Goal: Task Accomplishment & Management: Use online tool/utility

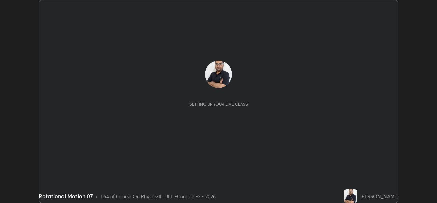
scroll to position [203, 437]
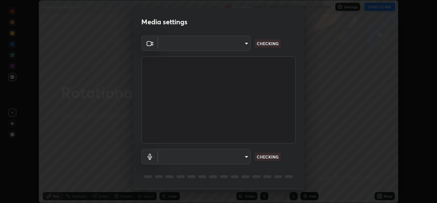
type input "05e0618f62b054dcc40553c7fbd7031c96524e68235480b96fb1515208e4dd7f"
click at [230, 155] on body "Erase all Rotational Motion 07 Recording WAS SCHEDULED TO START AT 4:45 PM Sett…" at bounding box center [218, 101] width 437 height 203
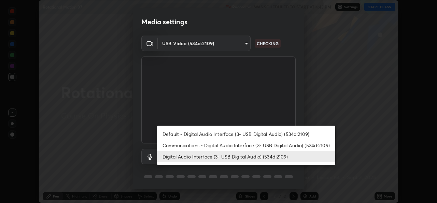
click at [240, 156] on li "Digital Audio Interface (3- USB Digital Audio) (534d:2109)" at bounding box center [246, 156] width 178 height 11
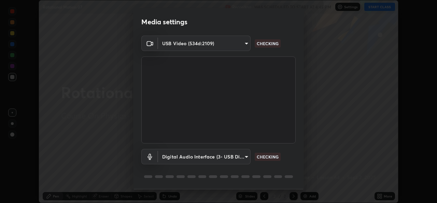
scroll to position [22, 0]
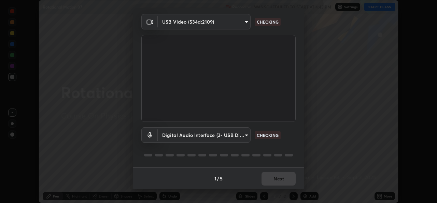
click at [273, 172] on div "1 / 5 Next" at bounding box center [218, 178] width 171 height 22
click at [277, 178] on div "1 / 5 Next" at bounding box center [218, 178] width 171 height 22
click at [280, 178] on div "1 / 5 Next" at bounding box center [218, 178] width 171 height 22
click at [281, 179] on div "1 / 5 Next" at bounding box center [218, 178] width 171 height 22
click at [284, 180] on div "1 / 5 Next" at bounding box center [218, 178] width 171 height 22
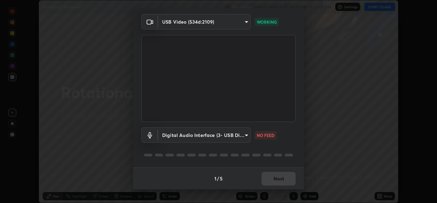
click at [284, 181] on div "1 / 5 Next" at bounding box center [218, 178] width 171 height 22
click at [286, 180] on div "1 / 5 Next" at bounding box center [218, 178] width 171 height 22
click at [238, 135] on body "Erase all Rotational Motion 07 Recording WAS SCHEDULED TO START AT 4:45 PM Sett…" at bounding box center [218, 101] width 437 height 203
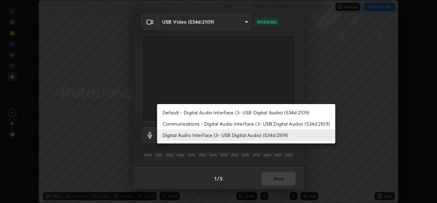
click at [239, 122] on li "Communications - Digital Audio Interface (3- USB Digital Audio) (534d:2109)" at bounding box center [246, 123] width 178 height 11
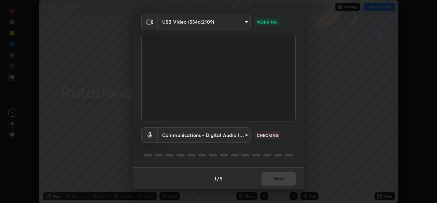
click at [235, 134] on li "Digital Audio Interface (3- USB Digital Audio) (534d:2109)" at bounding box center [224, 135] width 134 height 6
type input "9f550be56df35a7777e3246738e18588b2dd511c7d191a0186286be3b08ef4d4"
click at [287, 175] on div "1 / 5 Next" at bounding box center [218, 178] width 171 height 22
click at [289, 181] on div "1 / 5 Next" at bounding box center [218, 178] width 171 height 22
click at [289, 180] on div "1 / 5 Next" at bounding box center [218, 178] width 171 height 22
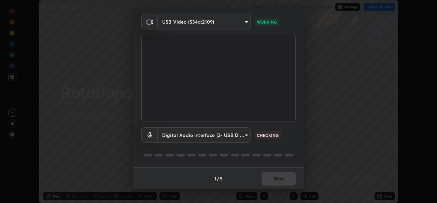
click at [289, 180] on div "1 / 5 Next" at bounding box center [218, 178] width 171 height 22
click at [288, 180] on div "1 / 5 Next" at bounding box center [218, 178] width 171 height 22
click at [287, 179] on div "1 / 5 Next" at bounding box center [218, 178] width 171 height 22
click at [289, 179] on div "1 / 5 Next" at bounding box center [218, 178] width 171 height 22
click at [285, 180] on div "1 / 5 Next" at bounding box center [218, 178] width 171 height 22
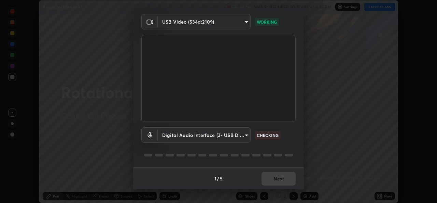
click at [285, 178] on div "1 / 5 Next" at bounding box center [218, 178] width 171 height 22
click at [286, 178] on div "1 / 5 Next" at bounding box center [218, 178] width 171 height 22
click at [285, 177] on div "1 / 5 Next" at bounding box center [218, 178] width 171 height 22
click at [289, 179] on div "1 / 5 Next" at bounding box center [218, 178] width 171 height 22
click at [290, 181] on div "1 / 5 Next" at bounding box center [218, 178] width 171 height 22
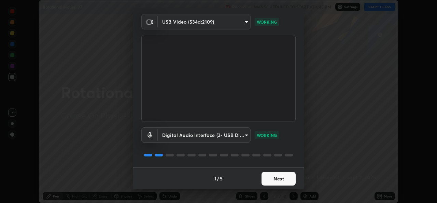
click at [290, 181] on button "Next" at bounding box center [279, 179] width 34 height 14
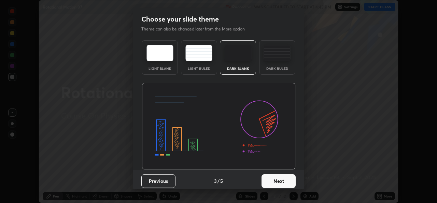
click at [290, 177] on button "Next" at bounding box center [279, 181] width 34 height 14
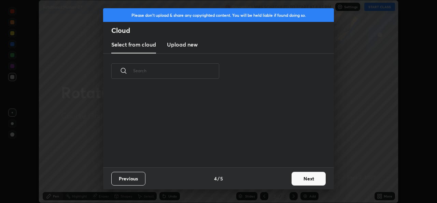
click at [294, 178] on button "Next" at bounding box center [309, 179] width 34 height 14
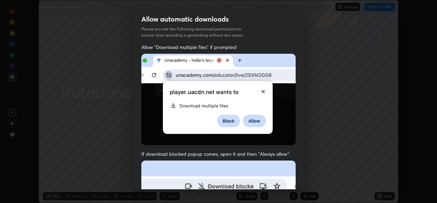
click at [297, 177] on div "Allow "Download multiple files" if prompted: If download blocked popup comes, o…" at bounding box center [218, 188] width 171 height 288
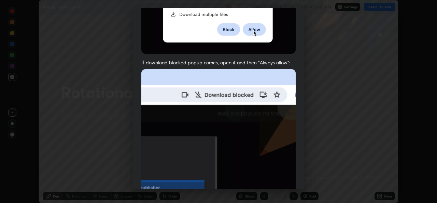
scroll to position [161, 0]
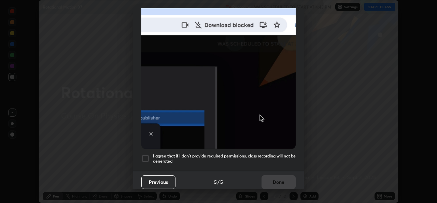
click at [144, 155] on div at bounding box center [145, 158] width 8 height 8
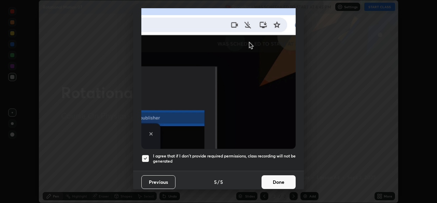
click at [269, 175] on button "Done" at bounding box center [279, 182] width 34 height 14
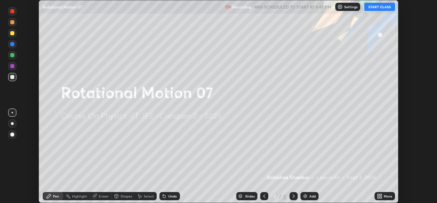
click at [378, 195] on icon at bounding box center [379, 195] width 5 height 5
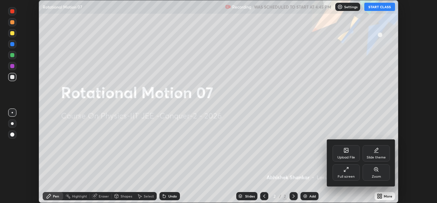
click at [350, 153] on div "Upload File" at bounding box center [346, 153] width 27 height 16
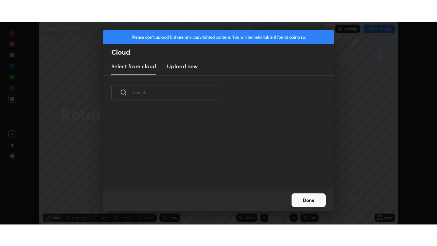
scroll to position [79, 219]
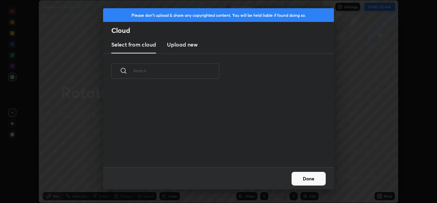
click at [190, 45] on h3 "Upload new" at bounding box center [182, 44] width 31 height 8
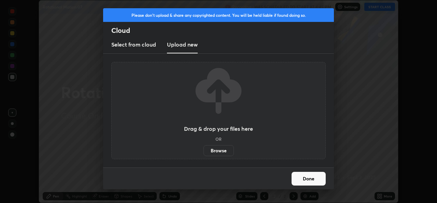
click at [214, 151] on label "Browse" at bounding box center [219, 150] width 30 height 11
click at [204, 151] on input "Browse" at bounding box center [204, 150] width 0 height 11
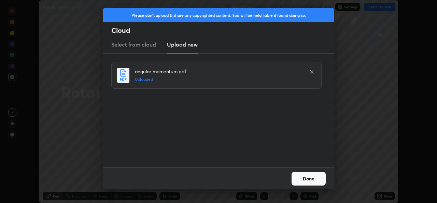
click at [312, 172] on button "Done" at bounding box center [309, 179] width 34 height 14
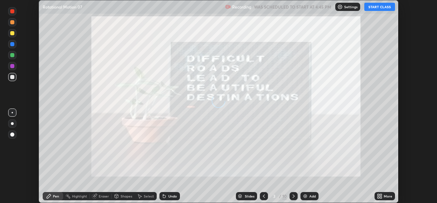
click at [379, 197] on icon at bounding box center [379, 197] width 2 height 2
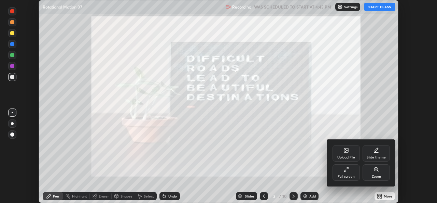
click at [350, 174] on div "Full screen" at bounding box center [346, 172] width 27 height 16
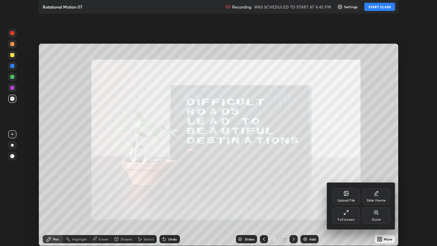
scroll to position [246, 437]
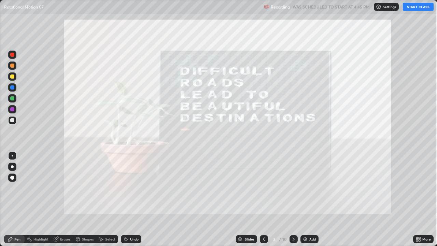
click at [415, 5] on button "START CLASS" at bounding box center [418, 7] width 31 height 8
click at [293, 202] on icon at bounding box center [293, 238] width 5 height 5
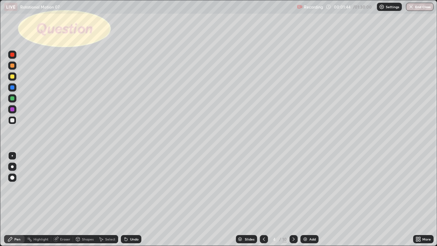
click at [84, 202] on div "Shapes" at bounding box center [88, 239] width 12 height 3
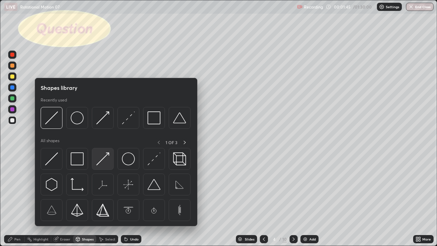
click at [105, 159] on img at bounding box center [102, 158] width 13 height 13
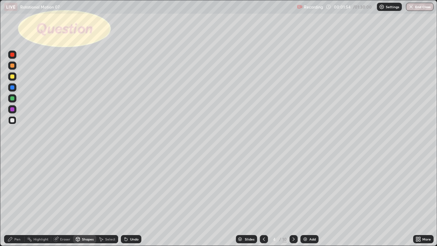
click at [89, 202] on div "Shapes" at bounding box center [88, 239] width 12 height 3
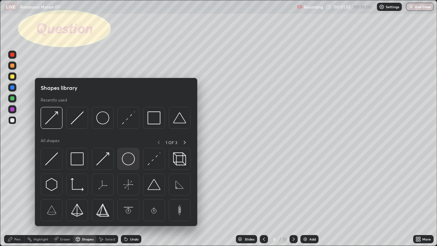
click at [130, 161] on img at bounding box center [128, 158] width 13 height 13
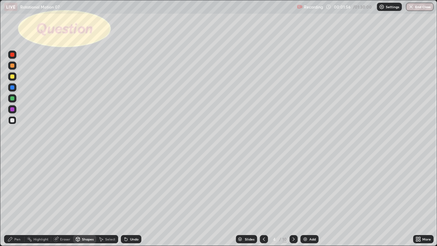
click at [12, 74] on div at bounding box center [12, 76] width 4 height 4
click at [109, 202] on div "Select" at bounding box center [110, 239] width 10 height 3
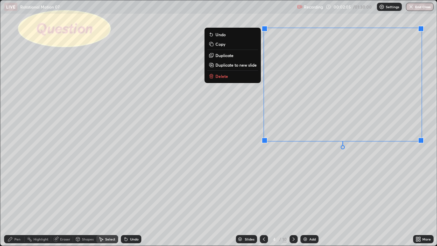
click at [300, 176] on div "0 ° Undo Copy Duplicate Duplicate to new slide Delete" at bounding box center [218, 122] width 437 height 245
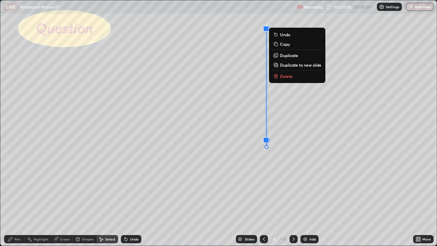
click at [308, 179] on div "0 ° Undo Copy Duplicate Duplicate to new slide Delete" at bounding box center [218, 122] width 437 height 245
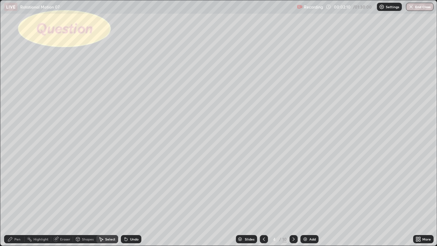
click at [20, 202] on div "Pen" at bounding box center [17, 239] width 6 height 3
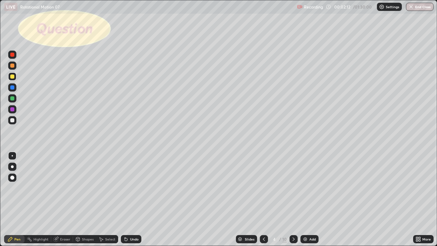
click at [15, 119] on div at bounding box center [12, 120] width 8 height 8
click at [134, 202] on div "Undo" at bounding box center [134, 239] width 9 height 3
click at [14, 76] on div at bounding box center [12, 76] width 4 height 4
click at [85, 202] on div "Shapes" at bounding box center [84, 239] width 23 height 8
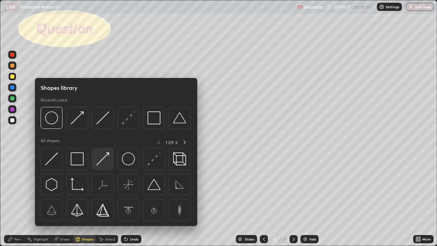
click at [103, 164] on img at bounding box center [102, 158] width 13 height 13
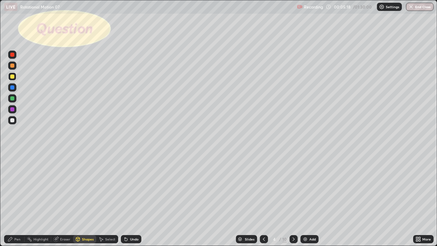
click at [12, 100] on div at bounding box center [12, 98] width 4 height 4
click at [17, 202] on div "Pen" at bounding box center [14, 239] width 21 height 8
click at [12, 119] on div at bounding box center [12, 120] width 4 height 4
click at [13, 75] on div at bounding box center [12, 76] width 4 height 4
click at [14, 121] on div at bounding box center [12, 120] width 4 height 4
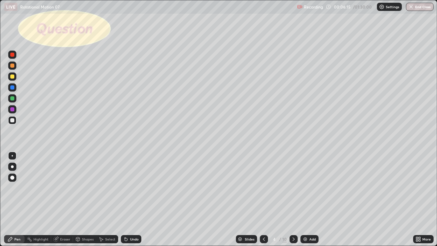
click at [80, 202] on div "Shapes" at bounding box center [84, 239] width 23 height 8
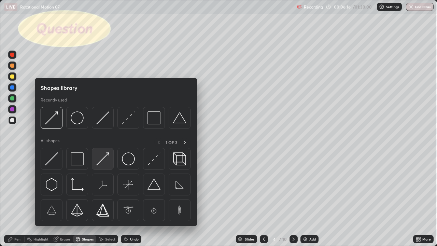
click at [99, 158] on img at bounding box center [102, 158] width 13 height 13
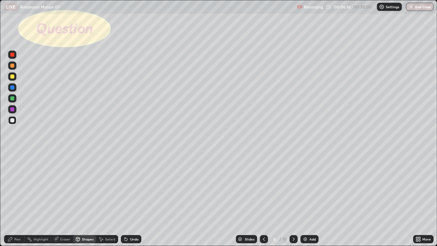
click at [13, 98] on div at bounding box center [12, 98] width 4 height 4
click at [12, 121] on div at bounding box center [12, 120] width 4 height 4
click at [13, 99] on div at bounding box center [12, 98] width 4 height 4
click at [132, 202] on div "Undo" at bounding box center [134, 239] width 9 height 3
click at [130, 202] on div "Undo" at bounding box center [134, 239] width 9 height 3
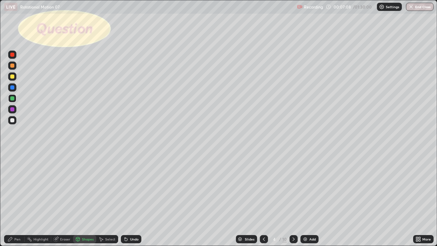
click at [14, 202] on div "Pen" at bounding box center [17, 239] width 6 height 3
click at [13, 121] on div at bounding box center [12, 120] width 4 height 4
click at [134, 202] on div "Undo" at bounding box center [134, 239] width 9 height 3
click at [81, 202] on div "Shapes" at bounding box center [84, 239] width 23 height 8
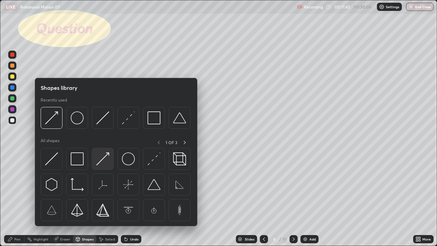
click at [106, 159] on img at bounding box center [102, 158] width 13 height 13
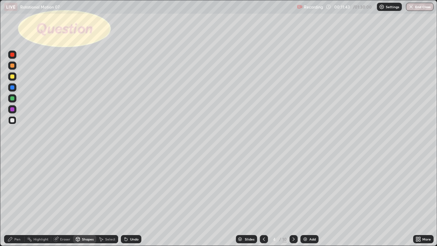
click at [13, 99] on div at bounding box center [12, 98] width 4 height 4
click at [133, 202] on div "Undo" at bounding box center [134, 239] width 9 height 3
click at [19, 202] on div "Pen" at bounding box center [17, 239] width 6 height 3
click at [13, 121] on div at bounding box center [12, 120] width 4 height 4
click at [131, 202] on div "Undo" at bounding box center [134, 239] width 9 height 3
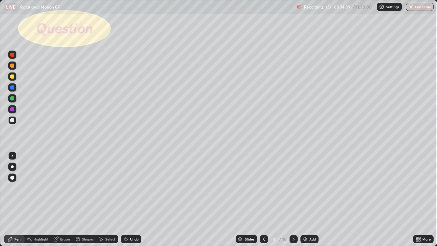
click at [310, 202] on div "Add" at bounding box center [313, 239] width 6 height 3
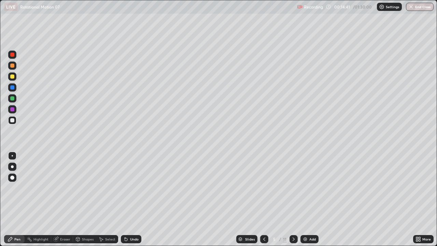
click at [13, 76] on div at bounding box center [12, 76] width 4 height 4
click at [133, 202] on div "Undo" at bounding box center [134, 239] width 9 height 3
click at [13, 119] on div at bounding box center [12, 120] width 4 height 4
click at [12, 78] on div at bounding box center [12, 76] width 4 height 4
click at [132, 202] on div "Undo" at bounding box center [134, 239] width 9 height 3
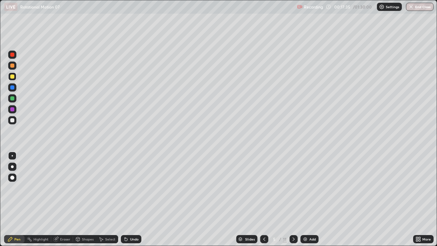
click at [132, 202] on div "Undo" at bounding box center [131, 239] width 21 height 8
click at [129, 202] on div "Undo" at bounding box center [131, 239] width 21 height 8
click at [10, 121] on div at bounding box center [12, 120] width 8 height 8
click at [306, 202] on img at bounding box center [305, 238] width 5 height 5
click at [13, 77] on div at bounding box center [12, 76] width 4 height 4
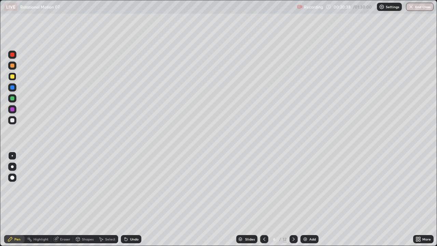
click at [13, 76] on div at bounding box center [12, 76] width 4 height 4
click at [65, 202] on div "Eraser" at bounding box center [65, 239] width 10 height 3
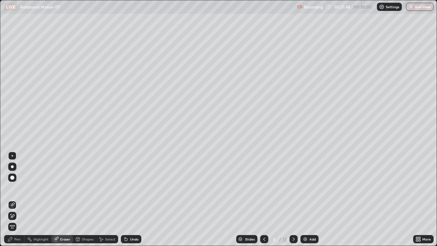
click at [18, 202] on div "Pen" at bounding box center [17, 239] width 6 height 3
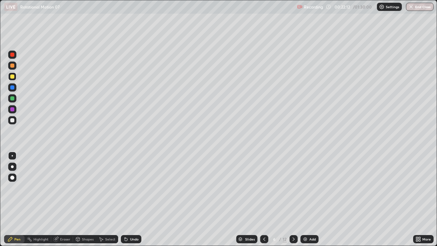
click at [128, 202] on div "Undo" at bounding box center [131, 239] width 21 height 8
click at [13, 119] on div at bounding box center [12, 120] width 4 height 4
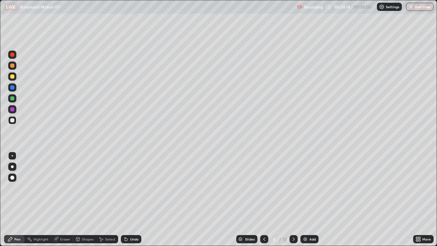
click at [132, 202] on div "Undo" at bounding box center [134, 239] width 9 height 3
click at [82, 202] on div "Shapes" at bounding box center [88, 239] width 12 height 3
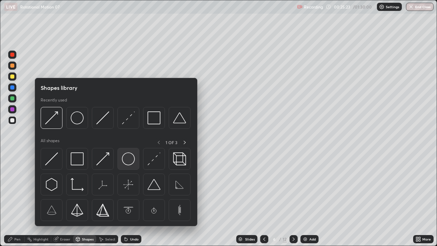
click at [126, 161] on img at bounding box center [128, 158] width 13 height 13
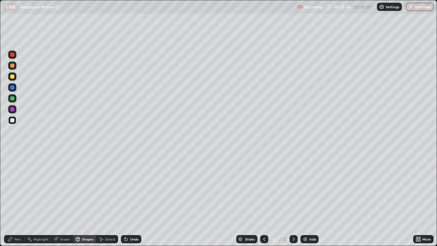
click at [17, 202] on div "Pen" at bounding box center [14, 239] width 21 height 8
click at [12, 168] on div at bounding box center [12, 166] width 3 height 3
click at [83, 202] on div "Shapes" at bounding box center [84, 239] width 23 height 8
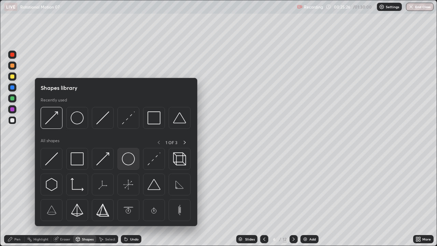
click at [126, 161] on img at bounding box center [128, 158] width 13 height 13
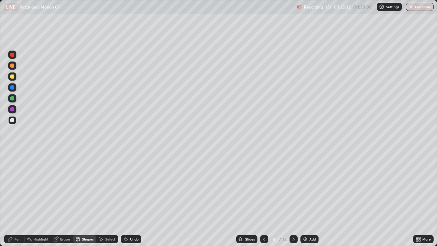
click at [15, 202] on div "Pen" at bounding box center [17, 239] width 6 height 3
click at [15, 119] on div at bounding box center [12, 120] width 8 height 8
click at [12, 156] on div at bounding box center [12, 155] width 1 height 1
click at [13, 77] on div at bounding box center [12, 76] width 4 height 4
click at [131, 202] on div "Undo" at bounding box center [131, 239] width 21 height 8
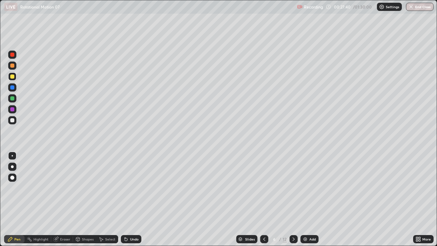
click at [14, 120] on div at bounding box center [12, 120] width 4 height 4
click at [14, 122] on div at bounding box center [12, 120] width 8 height 8
click at [296, 202] on div at bounding box center [294, 239] width 8 height 8
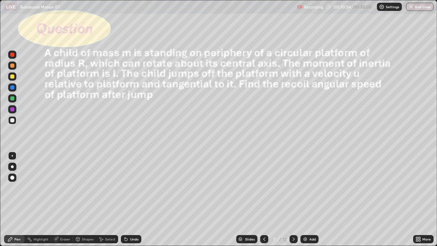
click at [12, 167] on div at bounding box center [12, 166] width 3 height 3
click at [85, 202] on div "Shapes" at bounding box center [84, 239] width 23 height 8
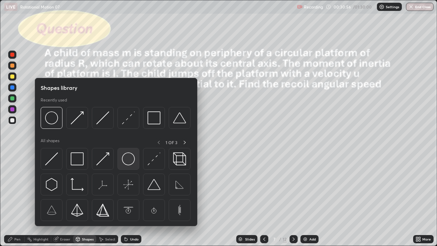
click at [131, 157] on img at bounding box center [128, 158] width 13 height 13
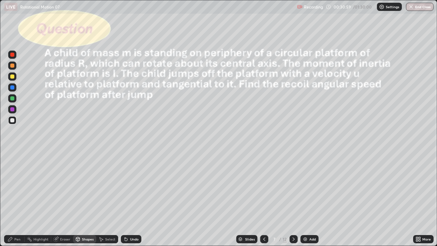
click at [10, 80] on div at bounding box center [12, 76] width 8 height 8
click at [85, 202] on div "Shapes" at bounding box center [84, 239] width 23 height 8
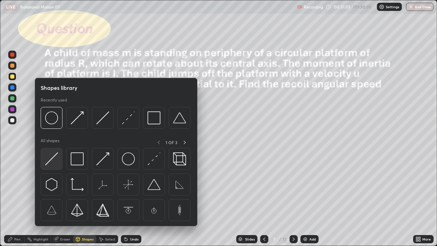
click at [56, 158] on img at bounding box center [51, 158] width 13 height 13
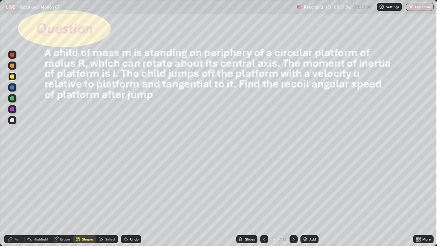
click at [18, 202] on div "Pen" at bounding box center [17, 239] width 6 height 3
click at [12, 156] on div at bounding box center [12, 155] width 1 height 1
click at [84, 202] on div "Shapes" at bounding box center [88, 239] width 12 height 3
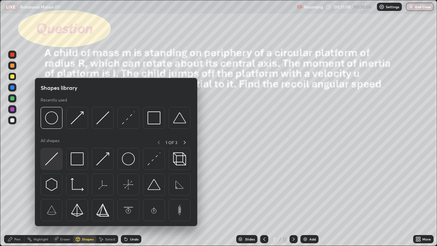
click at [57, 160] on img at bounding box center [51, 158] width 13 height 13
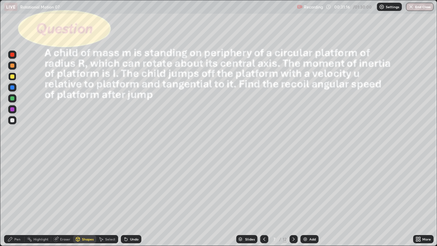
click at [131, 202] on div "Undo" at bounding box center [134, 239] width 9 height 3
click at [125, 202] on icon at bounding box center [126, 239] width 3 height 3
click at [131, 202] on div "Undo" at bounding box center [134, 239] width 9 height 3
click at [17, 202] on div "Pen" at bounding box center [17, 239] width 6 height 3
click at [14, 99] on div at bounding box center [12, 98] width 4 height 4
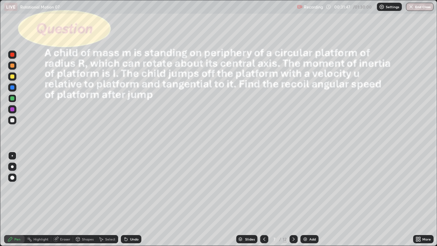
click at [12, 121] on div at bounding box center [12, 120] width 4 height 4
click at [131, 202] on div "Undo" at bounding box center [134, 239] width 9 height 3
click at [135, 202] on div "Undo" at bounding box center [134, 239] width 9 height 3
click at [12, 77] on div at bounding box center [12, 76] width 4 height 4
click at [13, 121] on div at bounding box center [12, 120] width 4 height 4
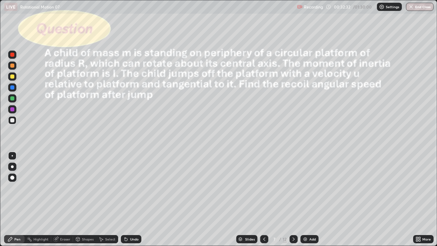
click at [13, 120] on div at bounding box center [12, 120] width 4 height 4
click at [13, 77] on div at bounding box center [12, 76] width 4 height 4
click at [14, 122] on div at bounding box center [12, 120] width 8 height 8
click at [13, 77] on div at bounding box center [12, 76] width 4 height 4
click at [130, 202] on div "Undo" at bounding box center [134, 239] width 9 height 3
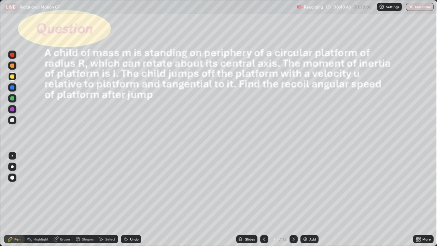
click at [109, 202] on div "Select" at bounding box center [110, 239] width 10 height 3
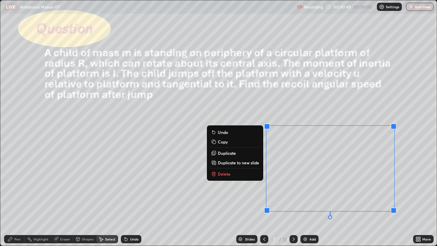
click at [226, 141] on p "Copy" at bounding box center [223, 141] width 10 height 5
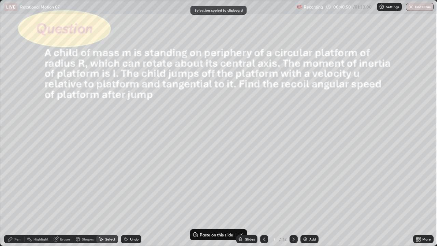
click at [294, 202] on icon at bounding box center [293, 238] width 5 height 5
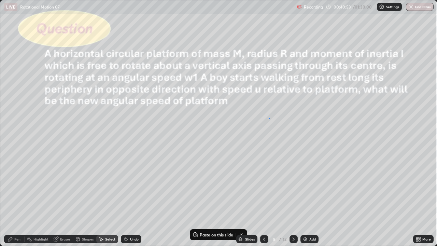
click at [269, 118] on div "0 ° Undo Copy Paste here Duplicate Duplicate to new slide Delete" at bounding box center [218, 122] width 437 height 245
click at [299, 155] on p "Paste here" at bounding box center [305, 154] width 20 height 5
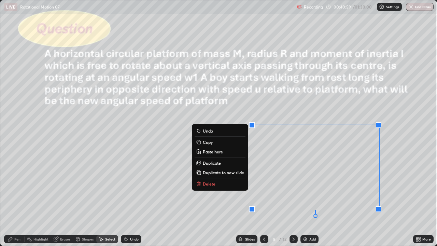
click at [223, 202] on div "0 ° Undo Copy Paste here Duplicate Duplicate to new slide Delete" at bounding box center [218, 122] width 437 height 245
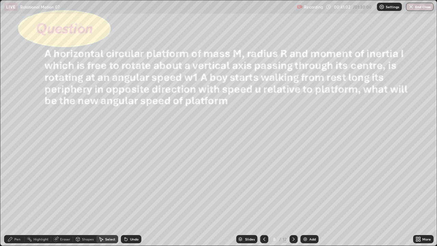
click at [16, 202] on div "Pen" at bounding box center [17, 239] width 6 height 3
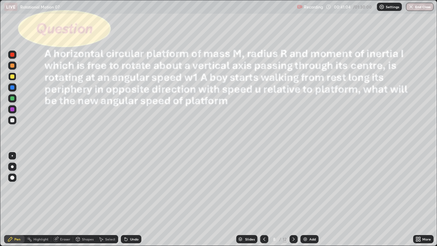
click at [13, 119] on div at bounding box center [12, 120] width 4 height 4
click at [14, 76] on div at bounding box center [12, 76] width 4 height 4
click at [133, 202] on div "Undo" at bounding box center [134, 239] width 9 height 3
click at [131, 202] on div "Undo" at bounding box center [134, 239] width 9 height 3
click at [132, 202] on div "Undo" at bounding box center [134, 239] width 9 height 3
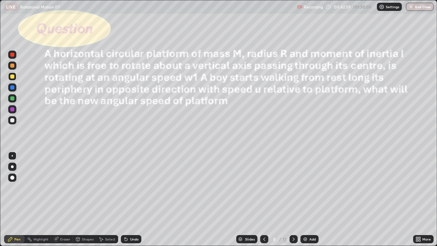
click at [15, 77] on div at bounding box center [12, 76] width 8 height 8
click at [106, 202] on div "Select" at bounding box center [110, 239] width 10 height 3
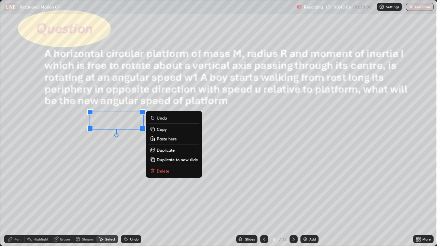
click at [17, 202] on div "Pen" at bounding box center [17, 239] width 6 height 3
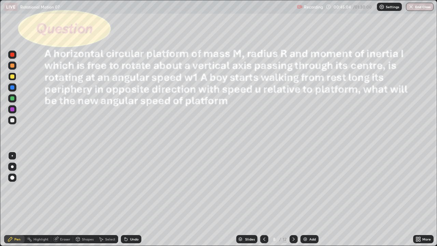
click at [131, 202] on div "Undo" at bounding box center [134, 239] width 9 height 3
click at [129, 202] on div "Undo" at bounding box center [131, 239] width 21 height 8
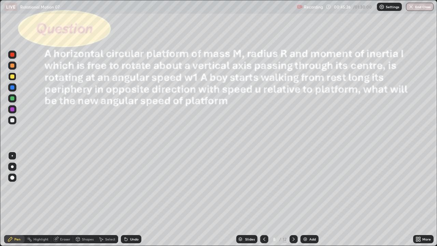
click at [129, 202] on div "Undo" at bounding box center [131, 239] width 21 height 8
click at [293, 202] on icon at bounding box center [293, 238] width 5 height 5
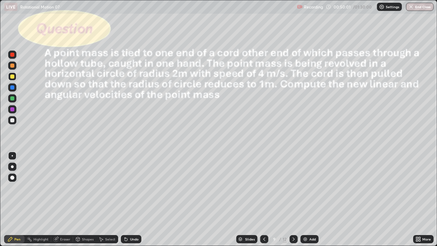
click at [81, 202] on div "Shapes" at bounding box center [84, 239] width 23 height 8
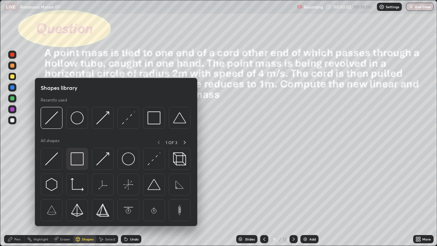
click at [80, 164] on img at bounding box center [77, 158] width 13 height 13
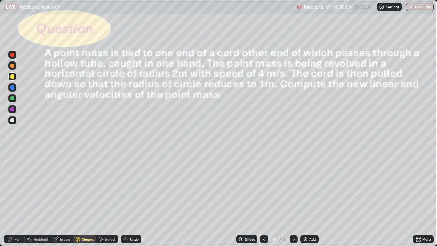
click at [109, 202] on div "Select" at bounding box center [107, 239] width 22 height 8
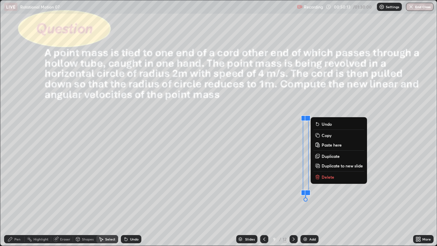
click at [261, 191] on div "0 ° Undo Copy Paste here Duplicate Duplicate to new slide Delete" at bounding box center [218, 122] width 437 height 245
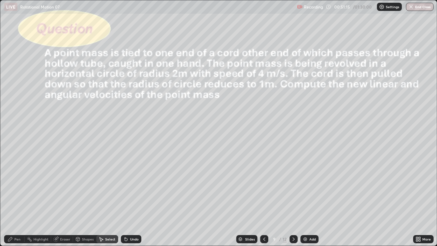
click at [19, 202] on div "Pen" at bounding box center [14, 239] width 21 height 8
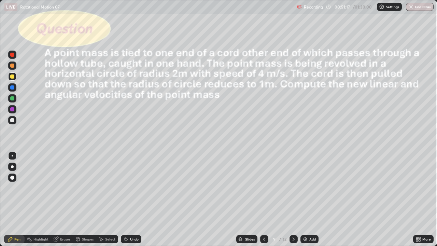
click at [84, 202] on div "Shapes" at bounding box center [88, 239] width 12 height 3
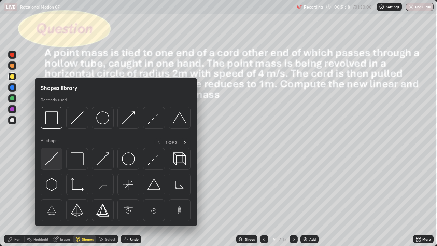
click at [55, 162] on img at bounding box center [51, 158] width 13 height 13
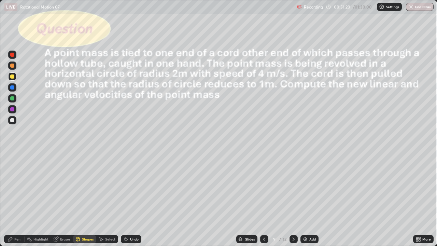
click at [13, 99] on div at bounding box center [12, 98] width 4 height 4
click at [133, 202] on div "Undo" at bounding box center [134, 239] width 9 height 3
click at [80, 202] on div "Shapes" at bounding box center [84, 239] width 23 height 8
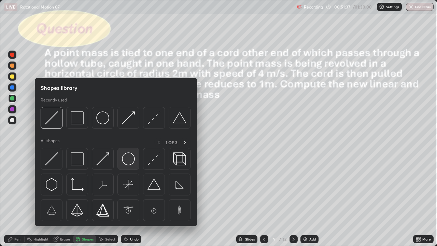
click at [129, 157] on img at bounding box center [128, 158] width 13 height 13
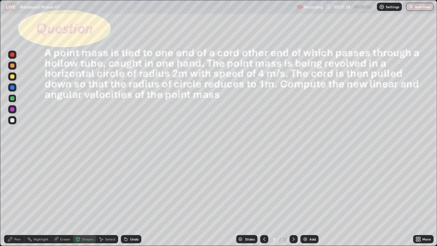
click at [13, 87] on div at bounding box center [12, 87] width 4 height 4
click at [11, 67] on div at bounding box center [12, 66] width 4 height 4
click at [10, 202] on icon at bounding box center [10, 239] width 4 height 4
click at [14, 118] on div at bounding box center [12, 120] width 8 height 8
click at [85, 202] on div "Shapes" at bounding box center [88, 239] width 12 height 3
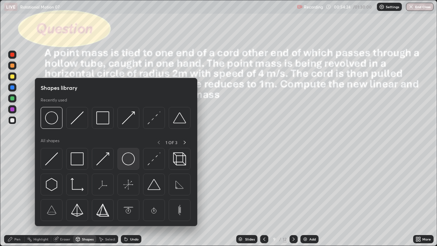
click at [128, 160] on img at bounding box center [128, 158] width 13 height 13
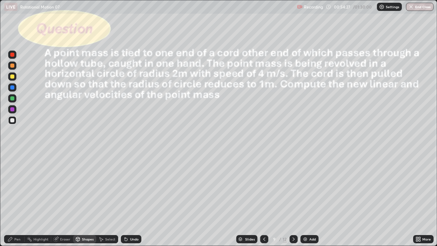
click at [131, 202] on div "Undo" at bounding box center [134, 239] width 9 height 3
click at [16, 202] on div "Pen" at bounding box center [17, 239] width 6 height 3
click at [14, 76] on div at bounding box center [12, 76] width 4 height 4
click at [13, 119] on div at bounding box center [12, 120] width 4 height 4
click at [14, 75] on div at bounding box center [12, 76] width 4 height 4
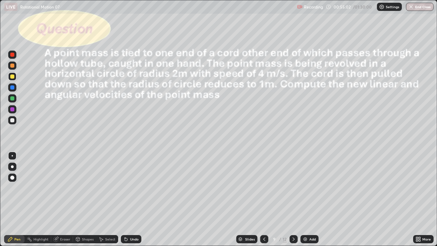
click at [13, 119] on div at bounding box center [12, 120] width 4 height 4
click at [13, 76] on div at bounding box center [12, 76] width 4 height 4
click at [293, 202] on icon at bounding box center [293, 238] width 5 height 5
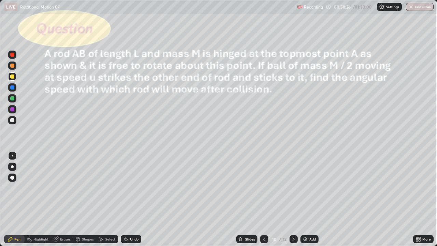
click at [83, 202] on div "Shapes" at bounding box center [88, 239] width 12 height 3
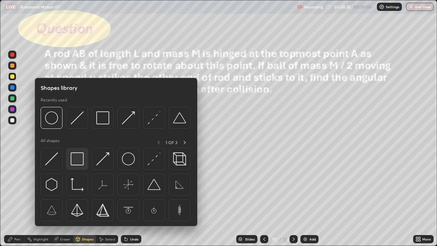
click at [83, 159] on img at bounding box center [77, 158] width 13 height 13
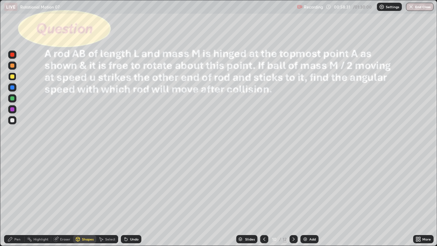
click at [293, 202] on icon at bounding box center [294, 239] width 2 height 3
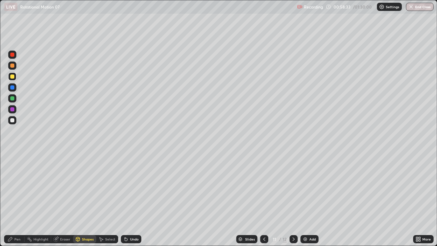
click at [293, 202] on icon at bounding box center [293, 238] width 5 height 5
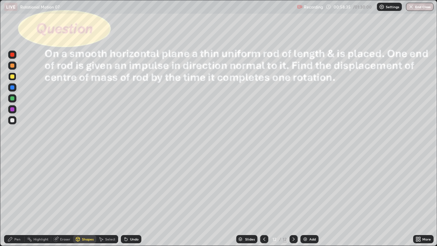
click at [263, 202] on icon at bounding box center [264, 238] width 5 height 5
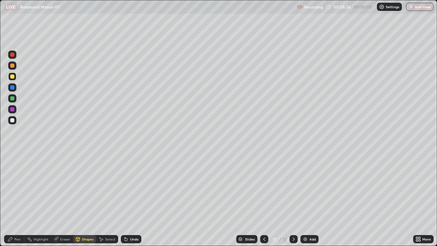
click at [264, 202] on icon at bounding box center [264, 238] width 5 height 5
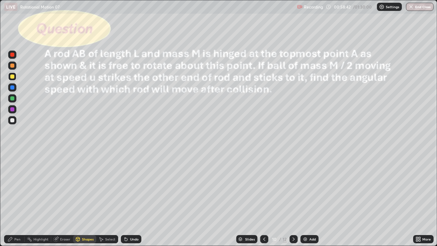
click at [89, 202] on div "Shapes" at bounding box center [88, 239] width 12 height 3
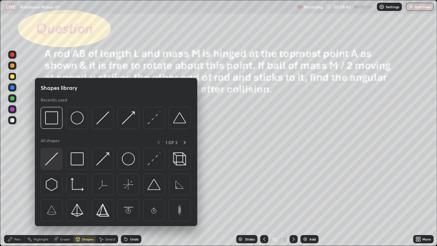
click at [55, 160] on img at bounding box center [51, 158] width 13 height 13
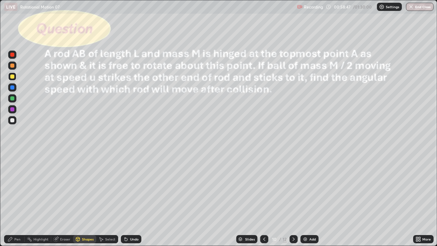
click at [17, 202] on div "Pen" at bounding box center [17, 239] width 6 height 3
click at [13, 118] on div at bounding box center [12, 120] width 8 height 8
click at [82, 202] on div "Shapes" at bounding box center [88, 239] width 12 height 3
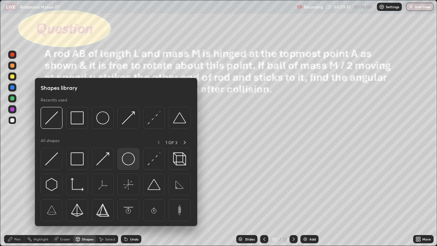
click at [127, 159] on img at bounding box center [128, 158] width 13 height 13
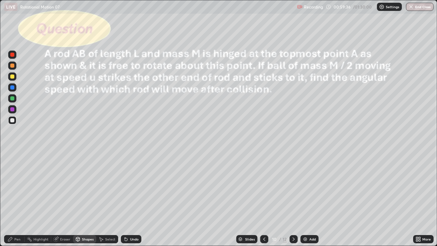
click at [85, 202] on div "Shapes" at bounding box center [88, 239] width 12 height 3
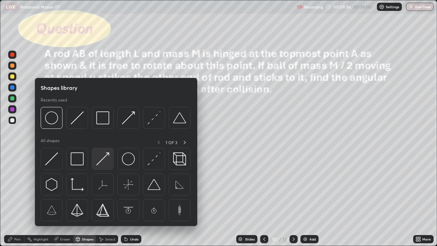
click at [104, 157] on img at bounding box center [102, 158] width 13 height 13
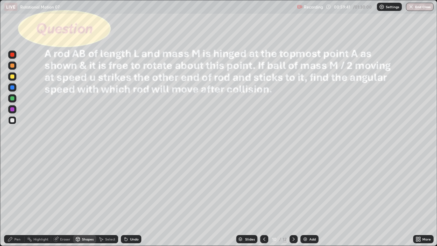
click at [14, 202] on div "Pen" at bounding box center [14, 239] width 21 height 8
click at [110, 202] on div "Select" at bounding box center [110, 239] width 10 height 3
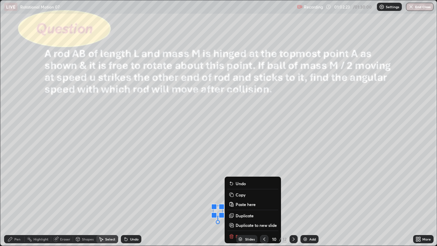
click at [241, 202] on p "Duplicate" at bounding box center [245, 215] width 18 height 5
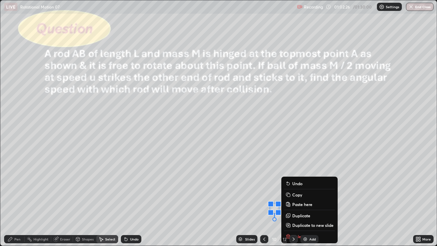
click at [81, 202] on div "Shapes" at bounding box center [84, 239] width 23 height 8
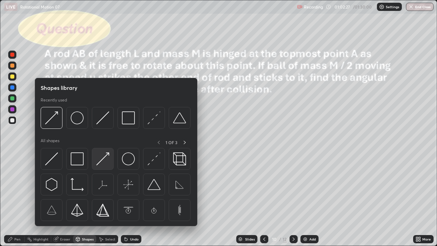
click at [104, 159] on img at bounding box center [102, 158] width 13 height 13
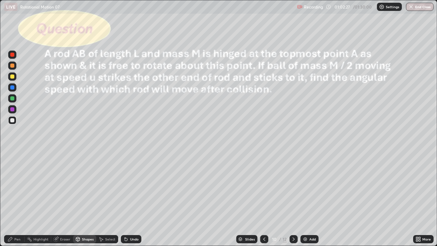
click at [13, 98] on div at bounding box center [12, 98] width 4 height 4
click at [12, 121] on div at bounding box center [12, 120] width 4 height 4
click at [12, 79] on div at bounding box center [12, 76] width 8 height 8
click at [16, 202] on div "Pen" at bounding box center [14, 239] width 21 height 8
click at [128, 202] on div "Undo" at bounding box center [131, 239] width 21 height 8
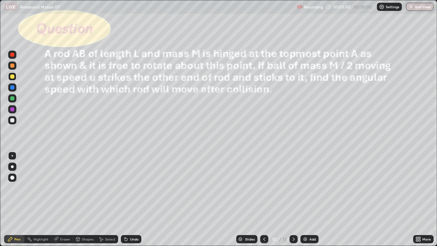
click at [12, 120] on div at bounding box center [12, 120] width 4 height 4
click at [105, 202] on div "Select" at bounding box center [107, 239] width 22 height 8
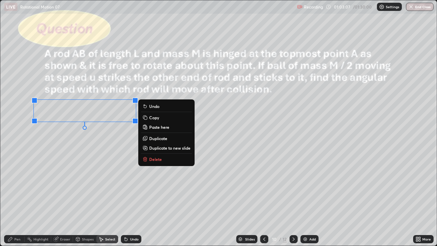
click at [17, 202] on div "Pen" at bounding box center [17, 239] width 6 height 3
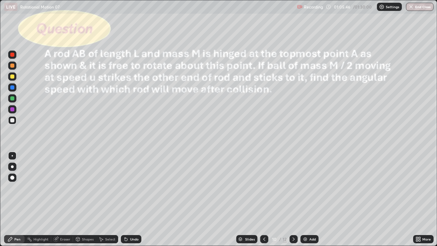
click at [131, 202] on div "Undo" at bounding box center [134, 239] width 9 height 3
click at [13, 121] on div at bounding box center [12, 120] width 4 height 4
click at [308, 202] on div "Add" at bounding box center [310, 239] width 18 height 8
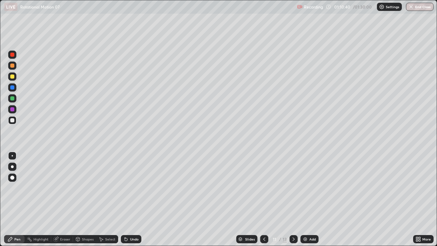
click at [13, 74] on div at bounding box center [12, 76] width 4 height 4
click at [134, 202] on div "Undo" at bounding box center [134, 239] width 9 height 3
click at [131, 202] on div "Undo" at bounding box center [131, 239] width 21 height 8
click at [134, 202] on div "Undo" at bounding box center [134, 239] width 9 height 3
click at [85, 202] on div "Shapes" at bounding box center [88, 239] width 12 height 3
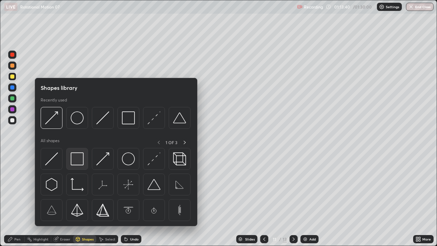
click at [78, 162] on img at bounding box center [77, 158] width 13 height 13
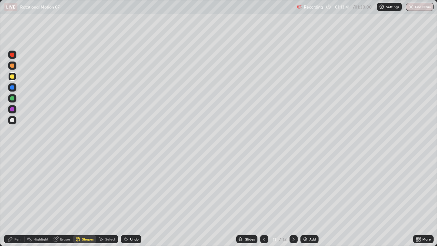
click at [14, 98] on div at bounding box center [12, 98] width 4 height 4
click at [19, 202] on div "Pen" at bounding box center [17, 239] width 6 height 3
click at [15, 122] on div at bounding box center [12, 120] width 8 height 8
click at [85, 202] on div "Shapes" at bounding box center [88, 239] width 12 height 3
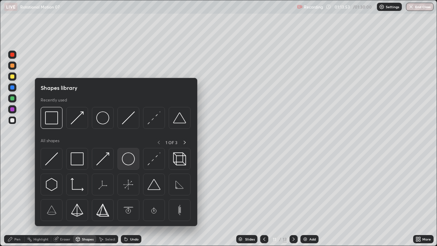
click at [126, 162] on img at bounding box center [128, 158] width 13 height 13
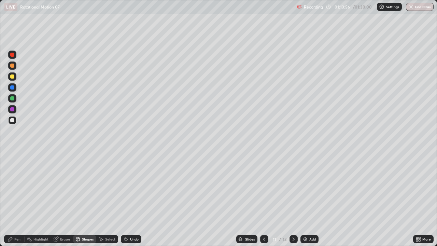
click at [87, 202] on div "Shapes" at bounding box center [88, 239] width 12 height 3
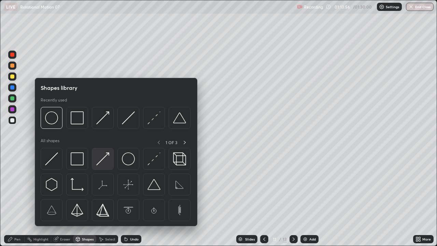
click at [106, 161] on img at bounding box center [102, 158] width 13 height 13
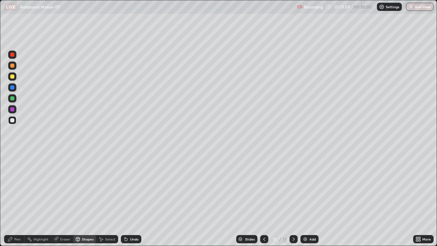
click at [110, 202] on div "Select" at bounding box center [110, 239] width 10 height 3
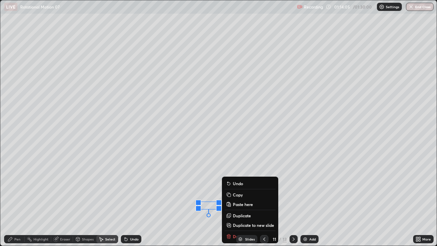
click at [157, 196] on div "0 ° Undo Copy Paste here Duplicate Duplicate to new slide Delete" at bounding box center [218, 122] width 437 height 245
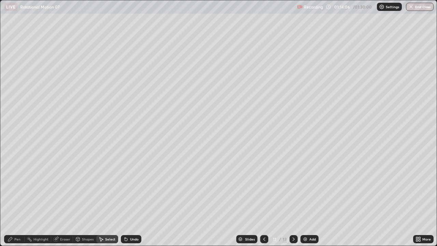
click at [19, 202] on div "Pen" at bounding box center [14, 239] width 21 height 8
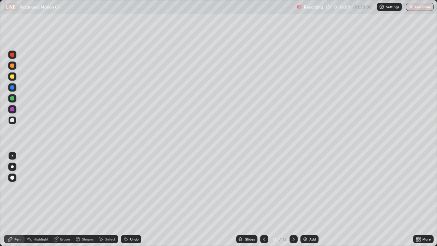
click at [104, 202] on div "Select" at bounding box center [107, 239] width 22 height 8
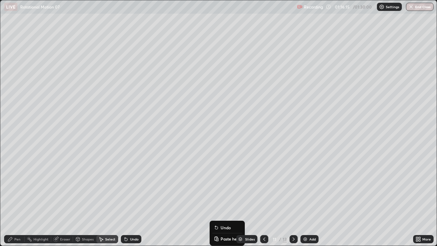
click at [177, 202] on div "0 ° Undo Copy Paste here Duplicate Duplicate to new slide Delete" at bounding box center [218, 122] width 437 height 245
click at [180, 202] on div "0 ° Undo Copy Paste here Duplicate Duplicate to new slide Delete" at bounding box center [218, 122] width 437 height 245
click at [15, 202] on div "Pen" at bounding box center [14, 239] width 21 height 8
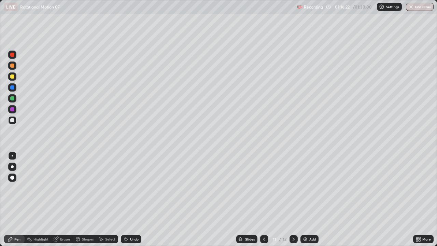
click at [14, 75] on div at bounding box center [12, 76] width 8 height 8
click at [13, 98] on div at bounding box center [12, 98] width 4 height 4
click at [12, 119] on div at bounding box center [12, 120] width 4 height 4
click at [105, 202] on div "Select" at bounding box center [110, 239] width 10 height 3
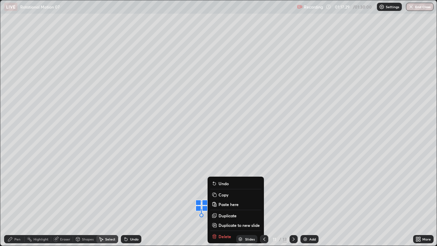
click at [226, 202] on p "Duplicate" at bounding box center [228, 215] width 18 height 5
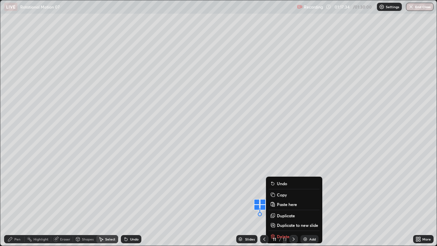
click at [229, 171] on div "0 ° Undo Copy Paste here Duplicate Duplicate to new slide Delete" at bounding box center [218, 122] width 437 height 245
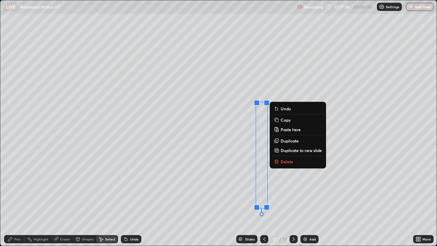
click at [281, 140] on p "Duplicate" at bounding box center [290, 140] width 18 height 5
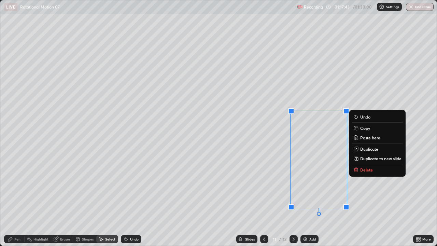
click at [325, 164] on div "0 ° Undo Copy Paste here Duplicate Duplicate to new slide Delete" at bounding box center [218, 122] width 437 height 245
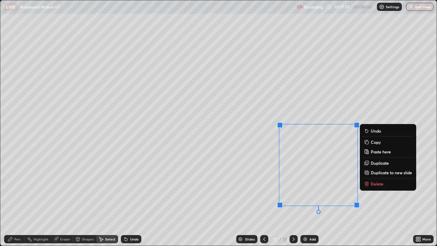
click at [86, 202] on div "Shapes" at bounding box center [88, 239] width 12 height 3
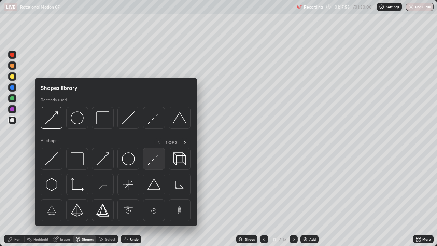
click at [154, 161] on img at bounding box center [154, 158] width 13 height 13
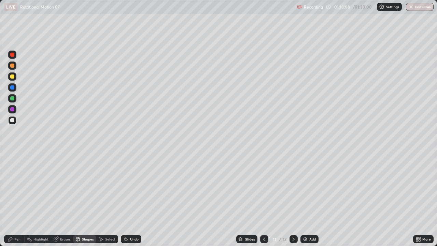
click at [15, 202] on div "Pen" at bounding box center [17, 239] width 6 height 3
click at [14, 77] on div at bounding box center [12, 76] width 4 height 4
click at [13, 120] on div at bounding box center [12, 120] width 4 height 4
click at [12, 120] on div at bounding box center [12, 120] width 4 height 4
click at [132, 202] on div "Undo" at bounding box center [134, 239] width 9 height 3
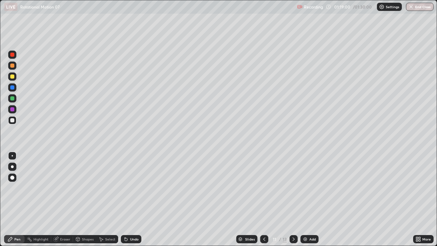
click at [105, 202] on div "Select" at bounding box center [110, 239] width 10 height 3
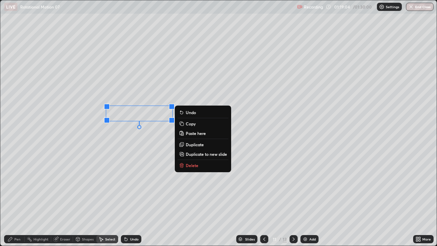
click at [13, 202] on div "Pen" at bounding box center [14, 239] width 21 height 8
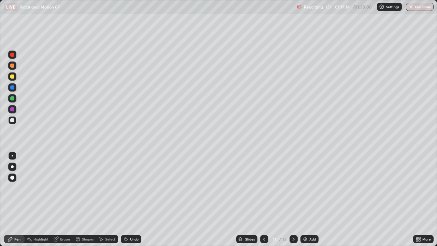
click at [128, 202] on div "Undo" at bounding box center [131, 239] width 21 height 8
click at [13, 77] on div at bounding box center [12, 76] width 4 height 4
click at [423, 4] on button "End Class" at bounding box center [420, 7] width 28 height 8
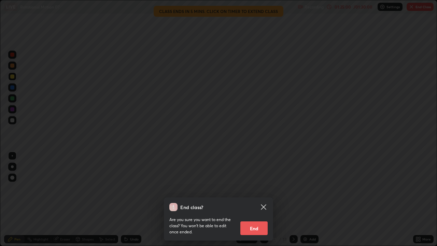
click at [255, 202] on button "End" at bounding box center [254, 228] width 27 height 14
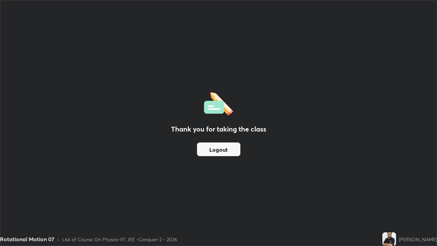
click at [228, 148] on button "Logout" at bounding box center [218, 150] width 43 height 14
